Goal: Task Accomplishment & Management: Complete application form

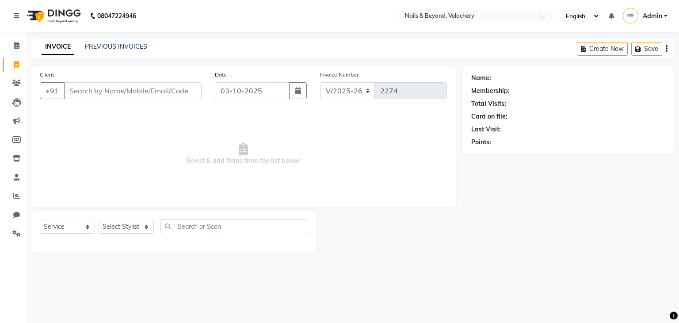
select select "8978"
select select "service"
click at [109, 92] on input "Client" at bounding box center [133, 90] width 138 height 17
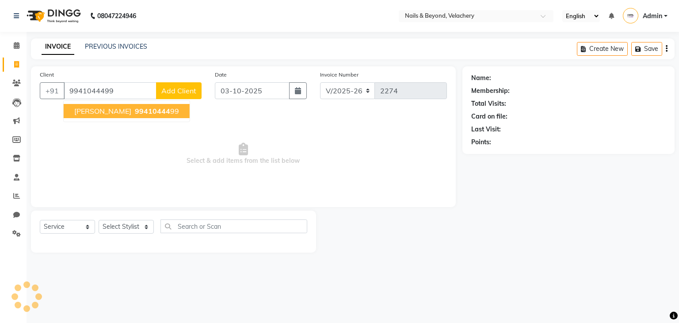
type input "9941044499"
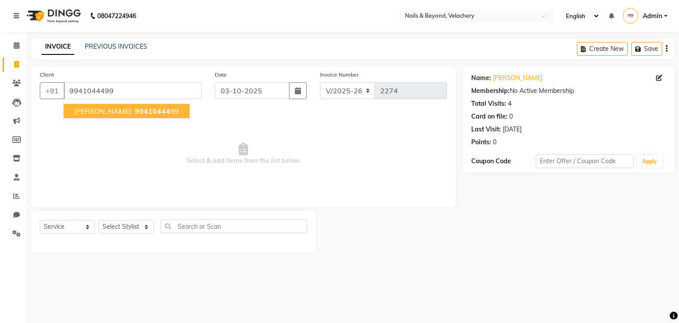
click at [135, 111] on span "99410444" at bounding box center [152, 111] width 35 height 9
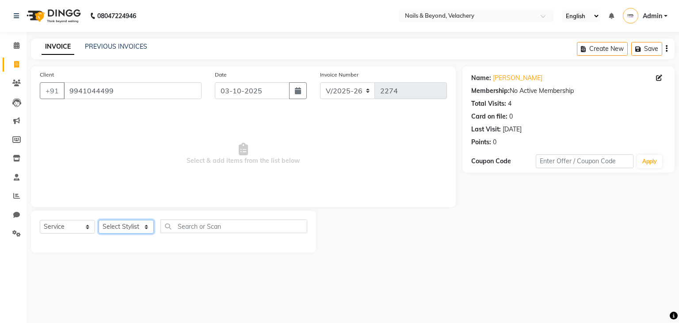
click at [123, 230] on select "Select Stylist [PERSON_NAME] [PERSON_NAME] JANGGINLIN Jothang Konyak [PERSON_NA…" at bounding box center [126, 227] width 55 height 14
select select "91198"
click at [99, 220] on select "Select Stylist [PERSON_NAME] [PERSON_NAME] JANGGINLIN Jothang Konyak [PERSON_NA…" at bounding box center [126, 227] width 55 height 14
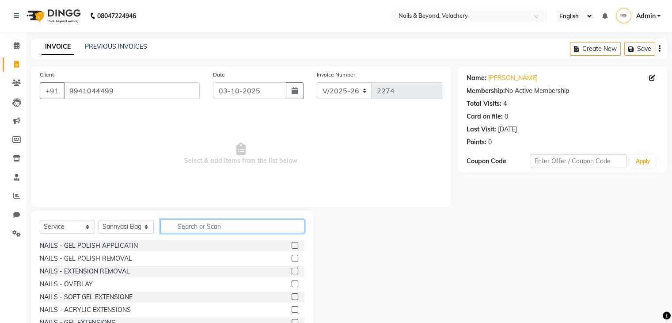
click at [194, 229] on input "text" at bounding box center [232, 226] width 144 height 14
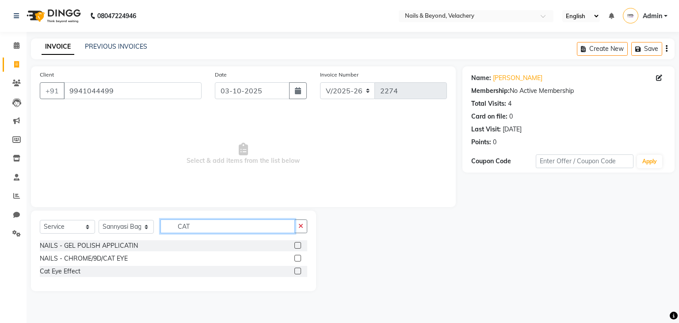
type input "CAT"
click at [295, 270] on label at bounding box center [297, 270] width 7 height 7
click at [295, 270] on input "checkbox" at bounding box center [297, 271] width 6 height 6
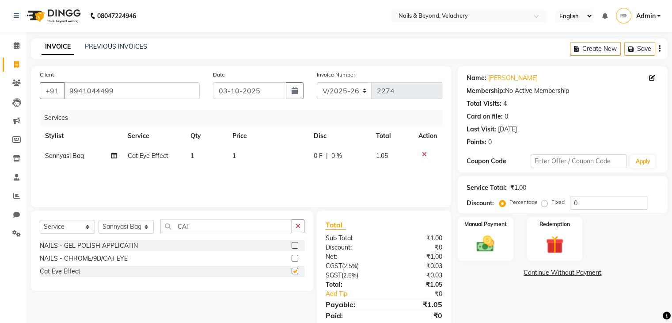
checkbox input "false"
click at [236, 154] on td "1" at bounding box center [268, 156] width 82 height 20
select select "91198"
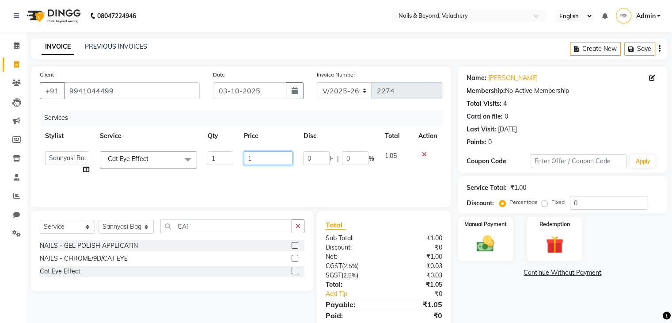
click at [251, 160] on input "1" at bounding box center [268, 158] width 49 height 14
type input "200"
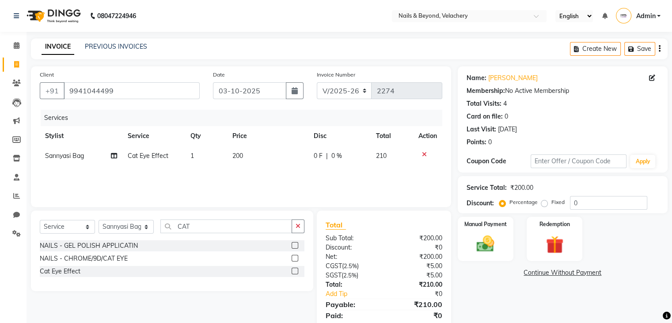
click at [292, 176] on div "Services Stylist Service Qty Price Disc Total Action Sannyasi Bag Cat Eye Effec…" at bounding box center [241, 154] width 403 height 88
click at [481, 239] on img at bounding box center [486, 243] width 30 height 21
click at [578, 275] on span "GPay" at bounding box center [576, 273] width 18 height 10
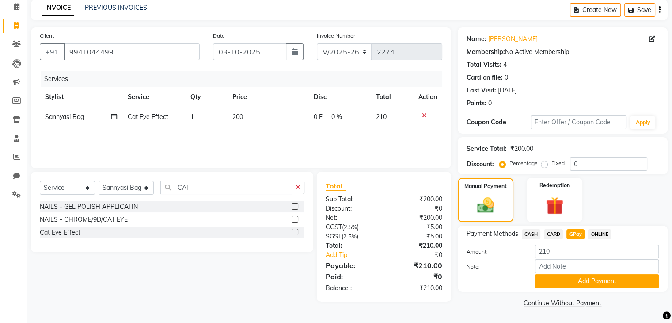
scroll to position [39, 0]
click at [578, 280] on button "Add Payment" at bounding box center [597, 281] width 124 height 14
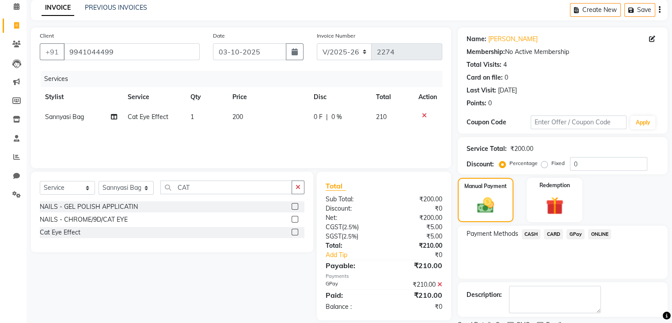
scroll to position [76, 0]
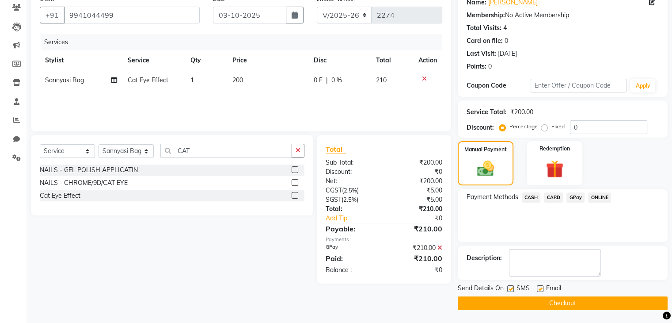
click at [584, 305] on button "Checkout" at bounding box center [563, 303] width 210 height 14
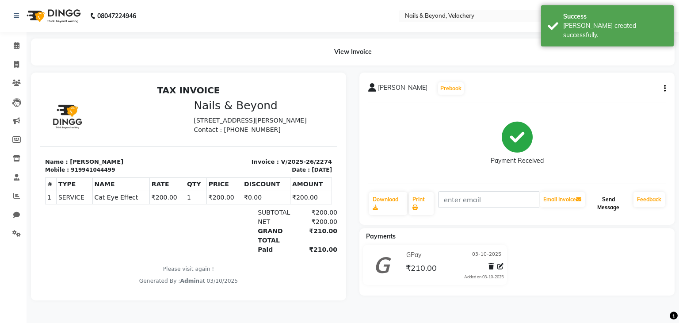
click at [606, 209] on button "Send Message" at bounding box center [607, 203] width 43 height 23
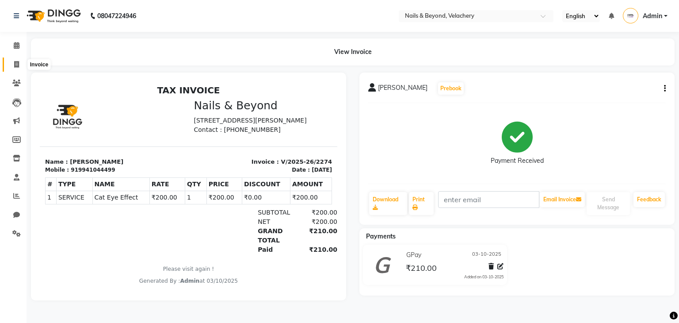
click at [20, 64] on span at bounding box center [16, 65] width 15 height 10
select select "service"
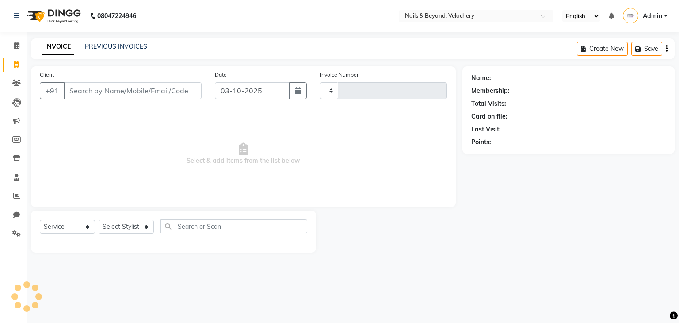
type input "2275"
select select "8978"
click at [99, 90] on input "Client" at bounding box center [133, 90] width 138 height 17
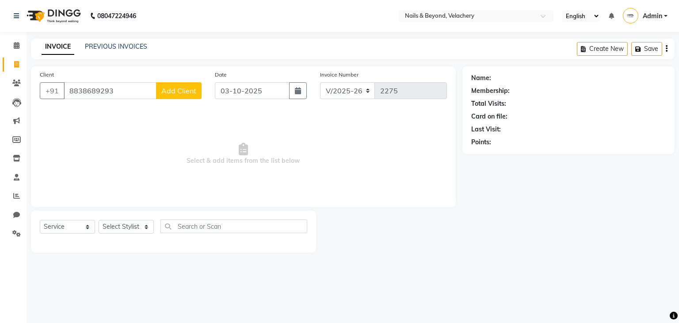
type input "8838689293"
click at [194, 90] on span "Add Client" at bounding box center [178, 90] width 35 height 9
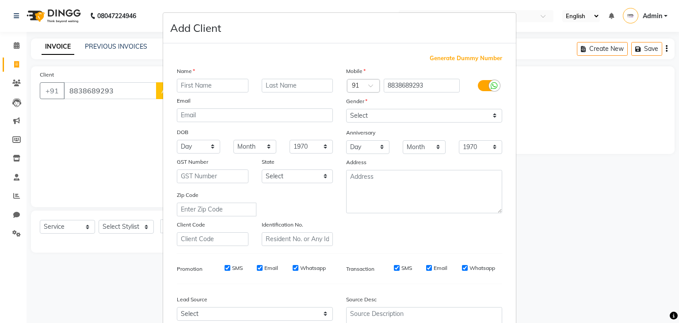
click at [189, 89] on input "text" at bounding box center [213, 86] width 72 height 14
type input "[DEMOGRAPHIC_DATA]"
click at [401, 110] on select "Select [DEMOGRAPHIC_DATA] [DEMOGRAPHIC_DATA] Other Prefer Not To Say" at bounding box center [424, 116] width 156 height 14
select select "[DEMOGRAPHIC_DATA]"
click at [346, 109] on select "Select [DEMOGRAPHIC_DATA] [DEMOGRAPHIC_DATA] Other Prefer Not To Say" at bounding box center [424, 116] width 156 height 14
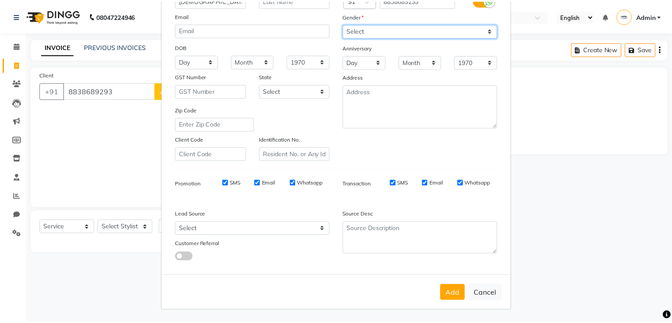
scroll to position [90, 0]
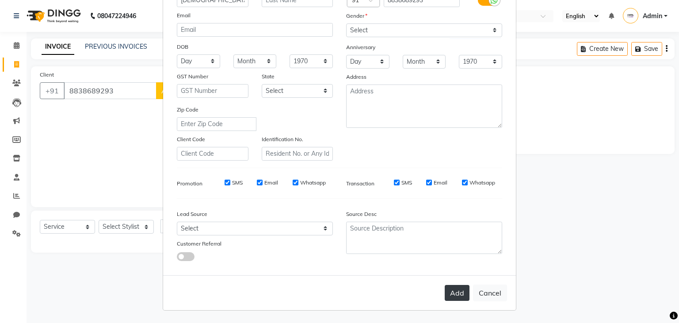
click at [454, 296] on button "Add" at bounding box center [457, 293] width 25 height 16
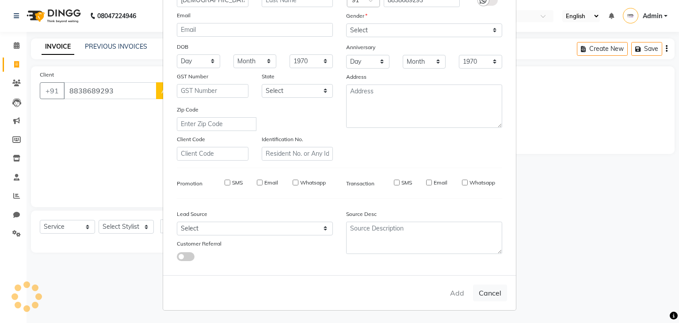
select select
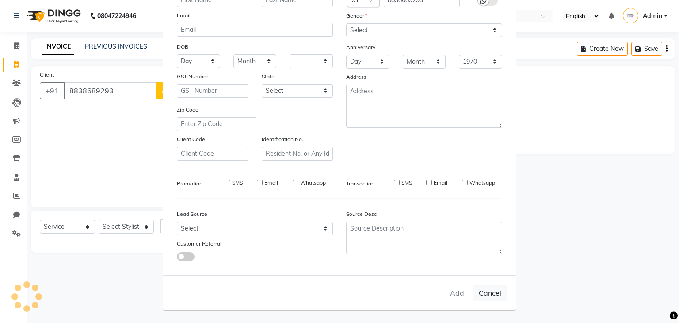
select select
checkbox input "false"
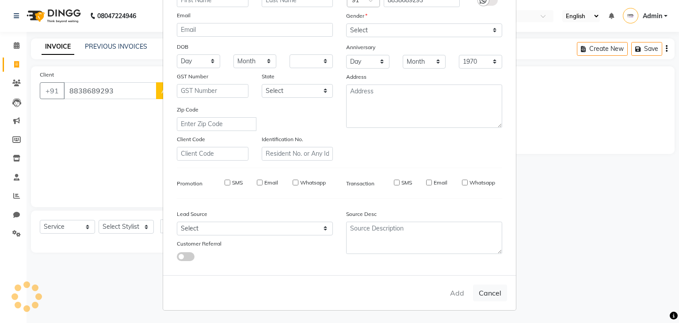
checkbox input "false"
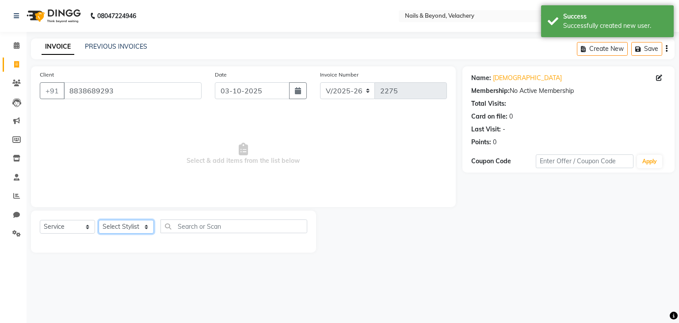
click at [129, 230] on select "Select Stylist [PERSON_NAME] [PERSON_NAME] JANGGINLIN Jothang Konyak [PERSON_NA…" at bounding box center [126, 227] width 55 height 14
select select "91205"
click at [99, 220] on select "Select Stylist [PERSON_NAME] [PERSON_NAME] JANGGINLIN Jothang Konyak [PERSON_NA…" at bounding box center [126, 227] width 55 height 14
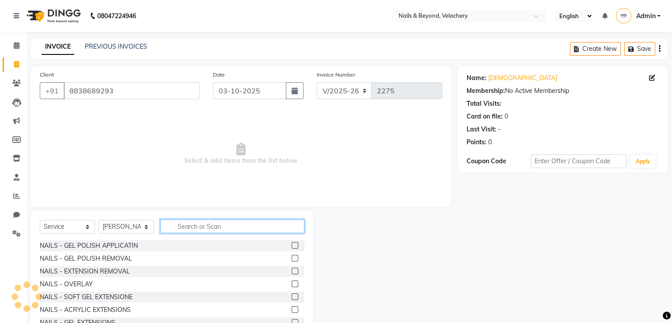
click at [196, 231] on input "text" at bounding box center [232, 226] width 144 height 14
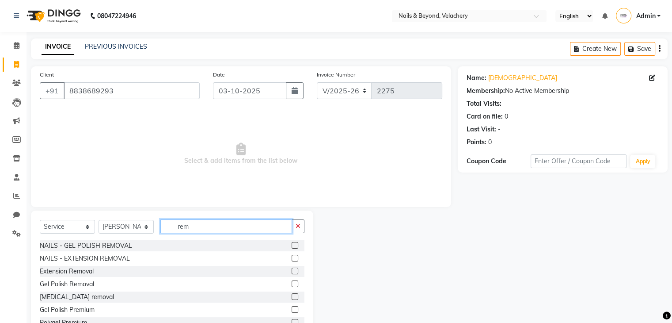
type input "rem"
click at [292, 244] on label at bounding box center [295, 245] width 7 height 7
click at [292, 244] on input "checkbox" at bounding box center [295, 246] width 6 height 6
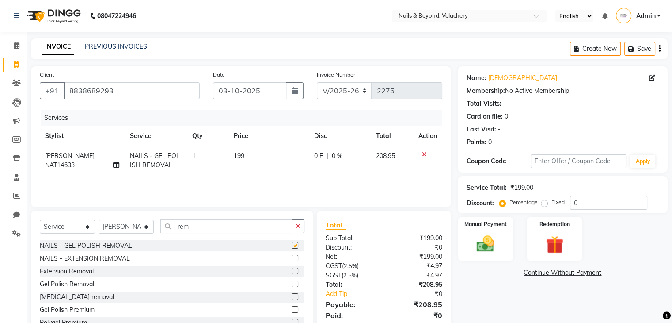
checkbox input "false"
click at [202, 228] on input "rem" at bounding box center [226, 226] width 132 height 14
type input "r"
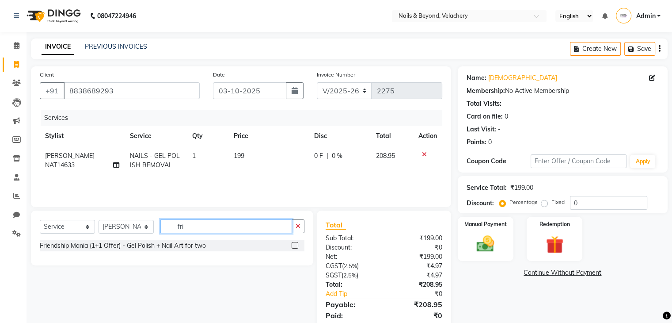
click at [194, 221] on input "fri" at bounding box center [226, 226] width 132 height 14
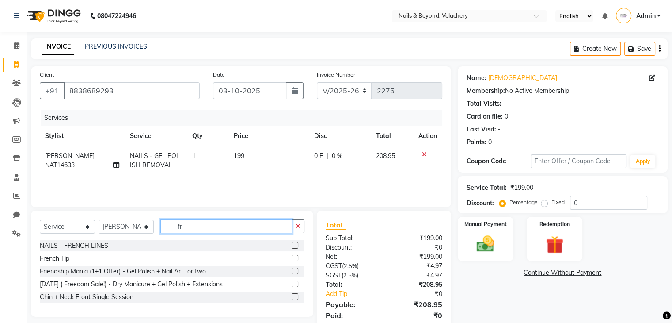
type input "fr"
click at [295, 257] on label at bounding box center [295, 258] width 7 height 7
click at [295, 257] on input "checkbox" at bounding box center [295, 258] width 6 height 6
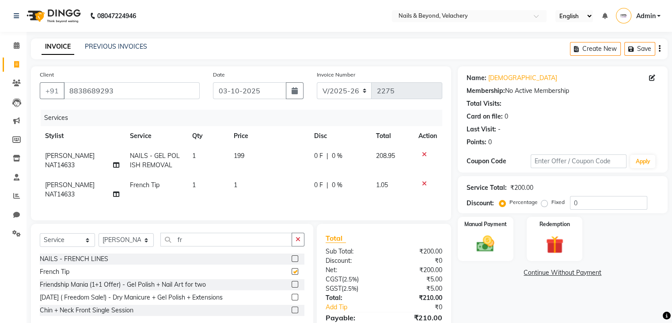
checkbox input "false"
click at [192, 246] on input "fr" at bounding box center [226, 239] width 132 height 14
type input "f"
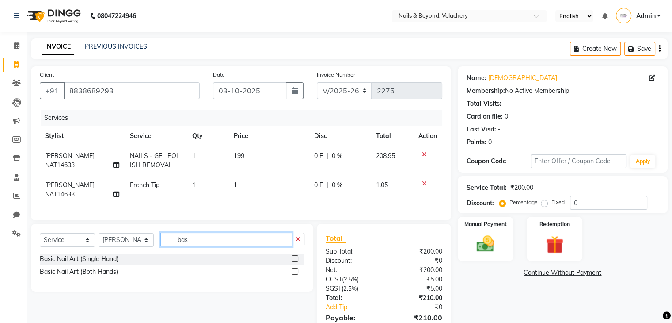
type input "bas"
click at [297, 262] on label at bounding box center [295, 258] width 7 height 7
click at [297, 262] on input "checkbox" at bounding box center [295, 259] width 6 height 6
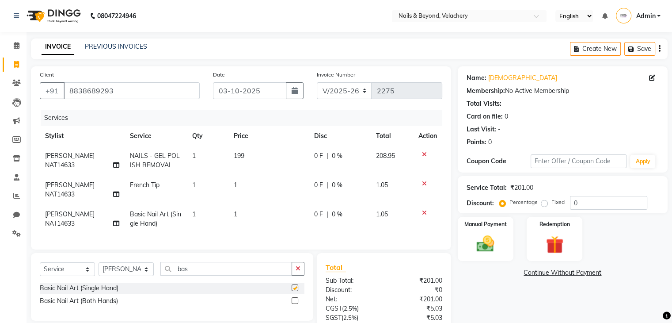
checkbox input "false"
click at [237, 178] on td "1" at bounding box center [268, 189] width 81 height 29
select select "91205"
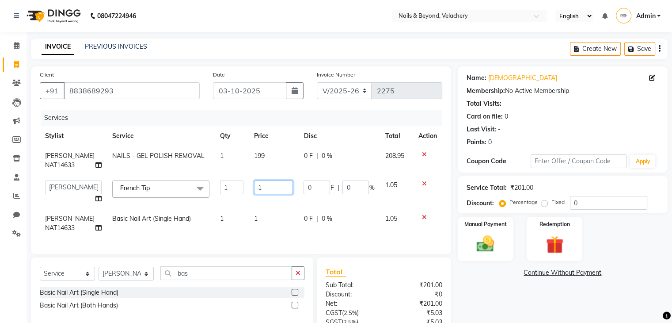
click at [259, 186] on input "1" at bounding box center [273, 187] width 39 height 14
click at [260, 152] on td "199" at bounding box center [274, 160] width 50 height 29
select select "91205"
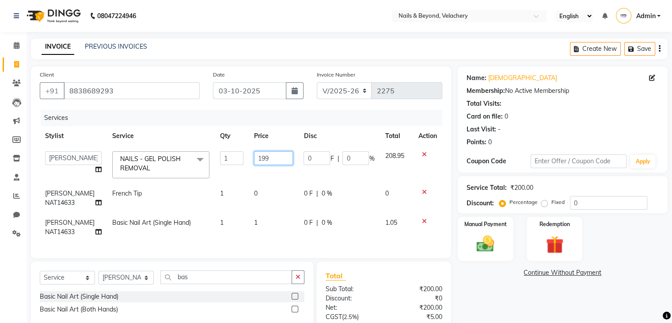
click at [263, 161] on input "199" at bounding box center [273, 158] width 39 height 14
type input "1"
type input "400"
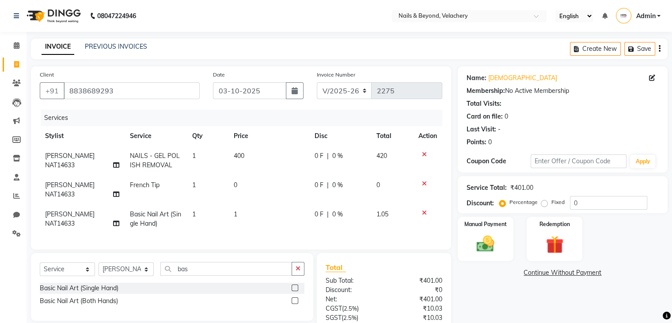
click at [265, 190] on td "0" at bounding box center [268, 189] width 81 height 29
select select "91205"
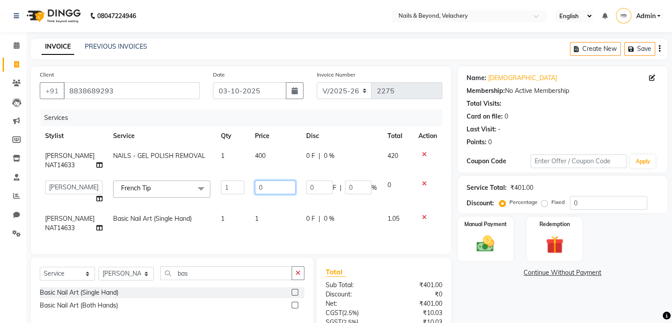
click at [267, 188] on input "0" at bounding box center [275, 187] width 41 height 14
type input "625"
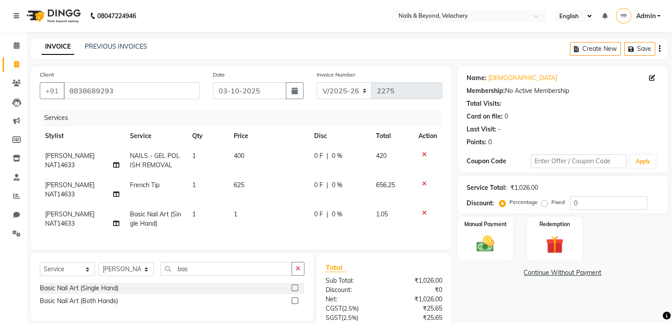
click at [256, 223] on td "1" at bounding box center [268, 218] width 81 height 29
select select "91205"
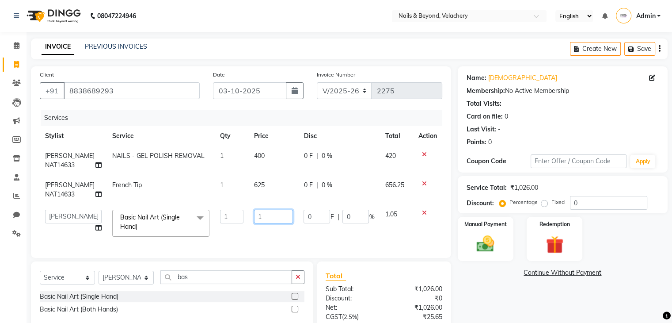
click at [259, 216] on input "1" at bounding box center [273, 216] width 39 height 14
type input "500"
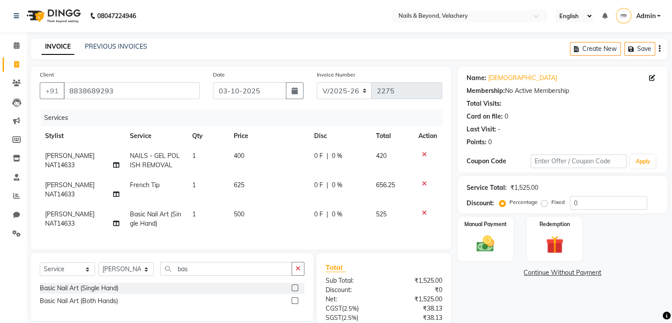
click at [358, 188] on div "0 F | 0 %" at bounding box center [339, 184] width 51 height 9
select select "91205"
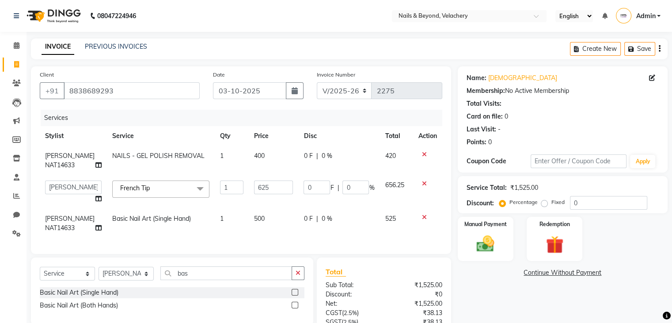
click at [476, 291] on div "Name: [DEMOGRAPHIC_DATA] Membership: No Active Membership Total Visits: Card on…" at bounding box center [566, 226] width 217 height 321
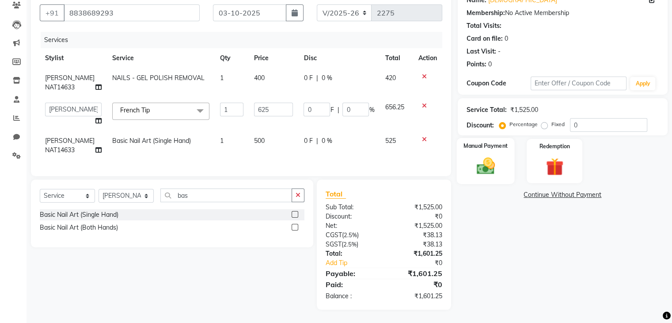
click at [503, 152] on div "Manual Payment" at bounding box center [486, 161] width 58 height 46
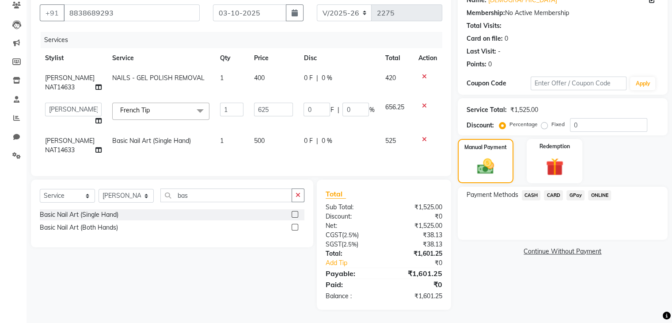
click at [556, 190] on span "CARD" at bounding box center [553, 195] width 19 height 10
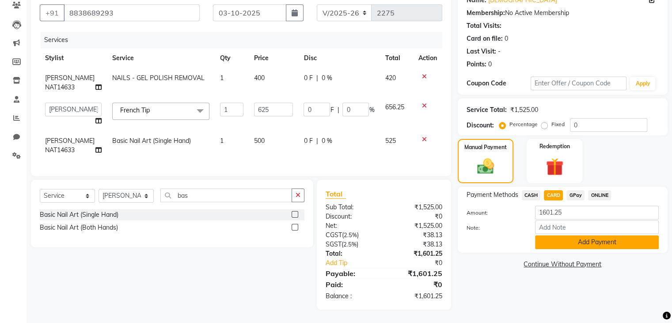
click at [590, 235] on button "Add Payment" at bounding box center [597, 242] width 124 height 14
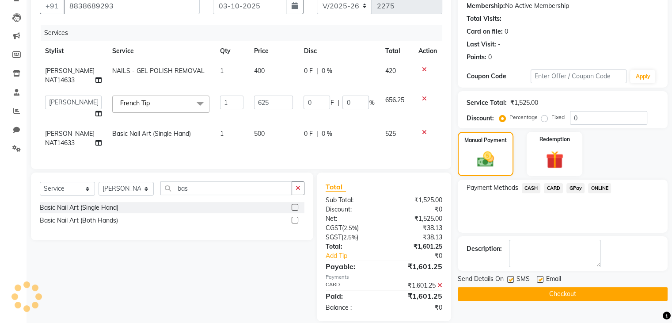
click at [577, 293] on button "Checkout" at bounding box center [563, 294] width 210 height 14
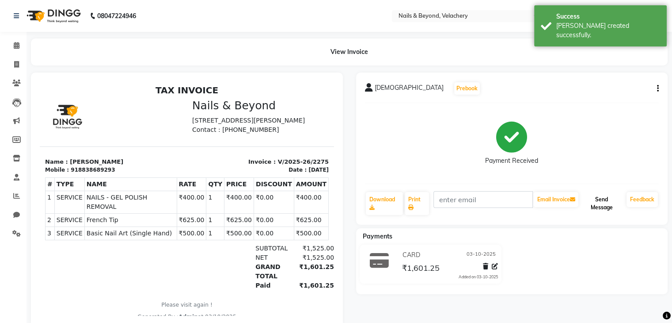
click at [596, 202] on button "Send Message" at bounding box center [601, 203] width 43 height 23
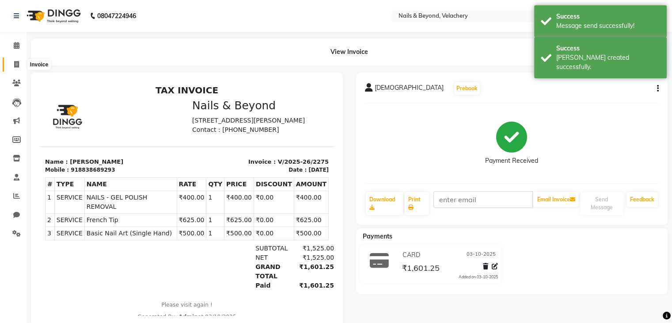
click at [15, 63] on icon at bounding box center [16, 64] width 5 height 7
select select "8978"
select select "service"
